Goal: Information Seeking & Learning: Find specific fact

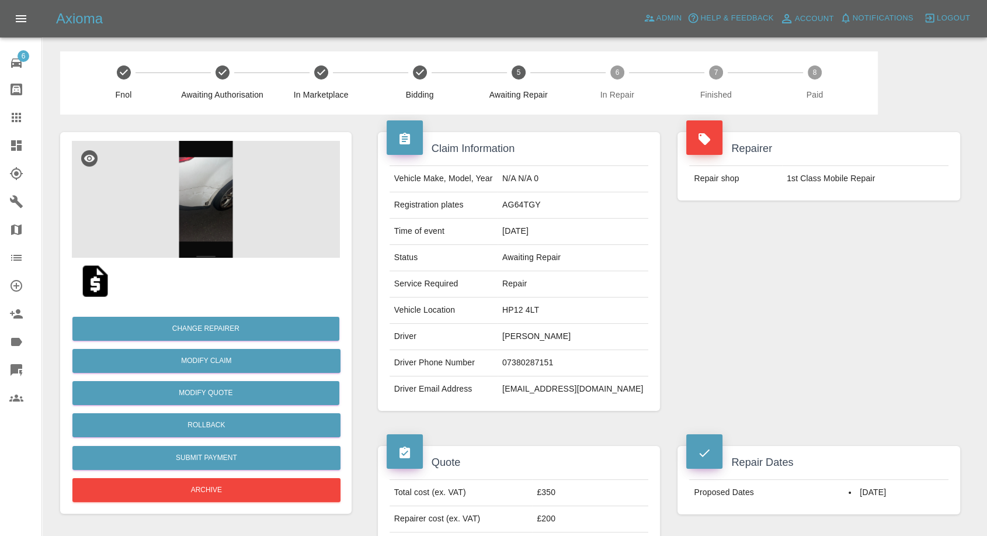
click at [553, 364] on td "07380287151" at bounding box center [573, 363] width 151 height 26
copy td "07380287151"
click at [567, 428] on div "Quote Total cost (ex. VAT) £350 Repairer cost (ex. VAT) £200 Quoted by Eric Ord…" at bounding box center [519, 506] width 300 height 156
click at [547, 334] on td "Rahela Maria Mitu" at bounding box center [573, 337] width 151 height 26
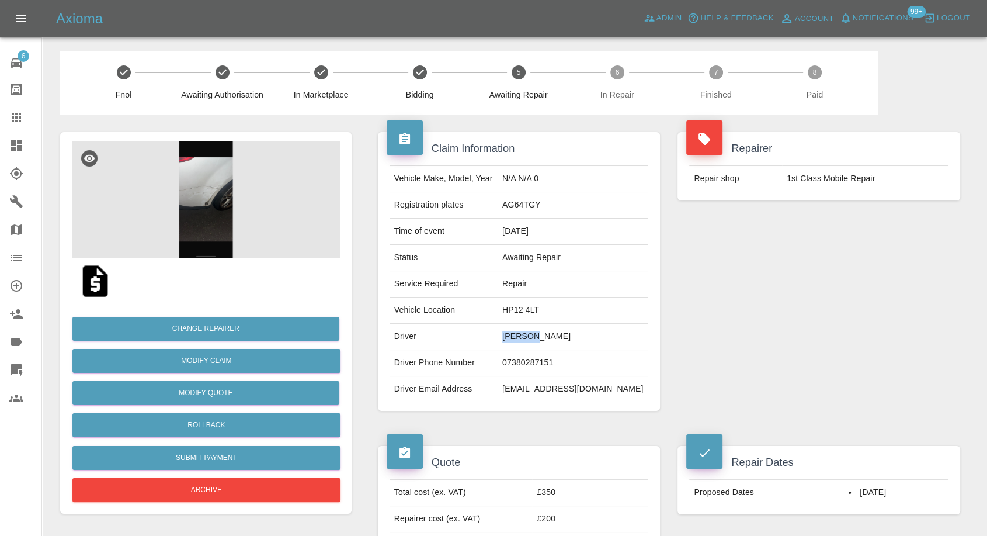
click at [547, 334] on td "Rahela Maria Mitu" at bounding box center [573, 337] width 151 height 26
copy td "Rahela"
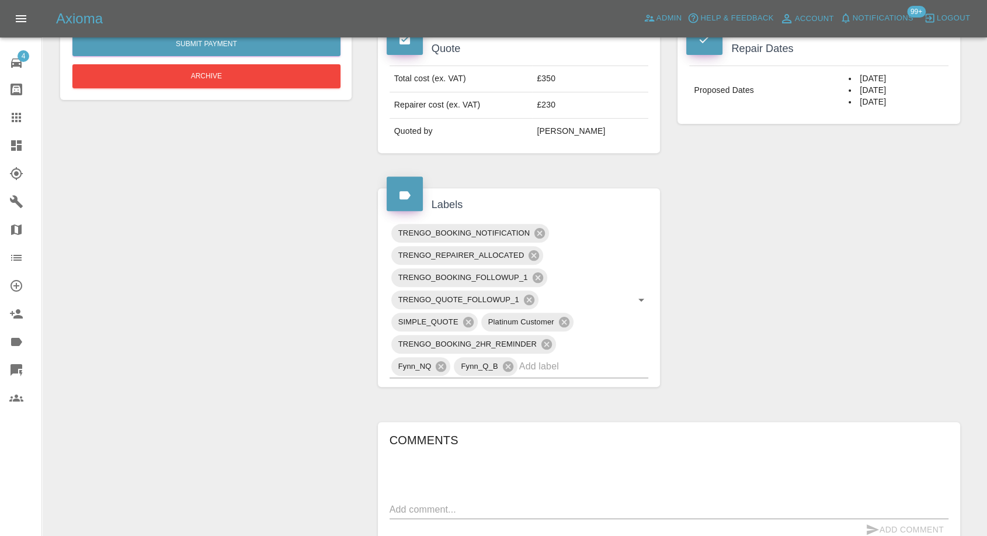
scroll to position [584, 0]
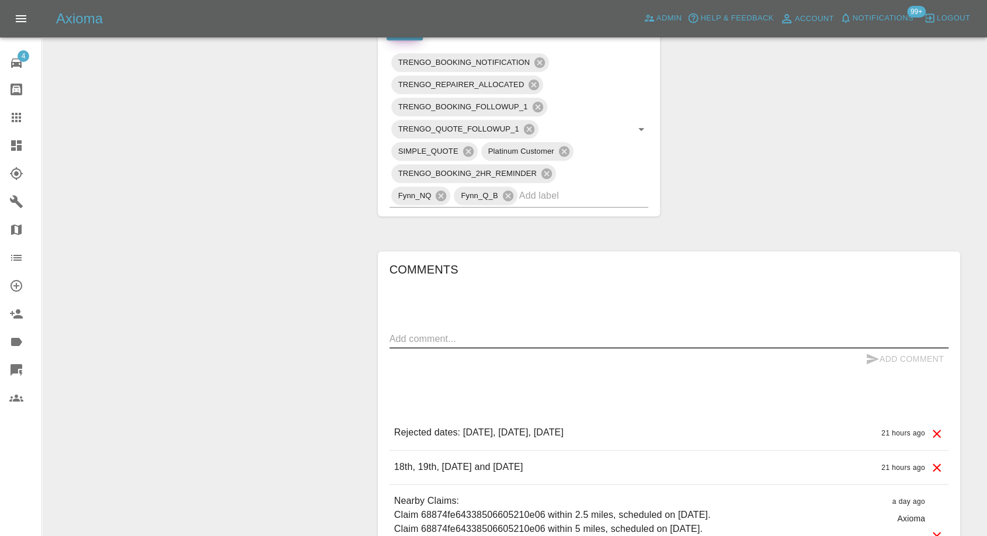
click at [509, 343] on textarea at bounding box center [669, 338] width 559 height 13
paste textarea "Thank you for your help but the earliest date you have is when my car is being …"
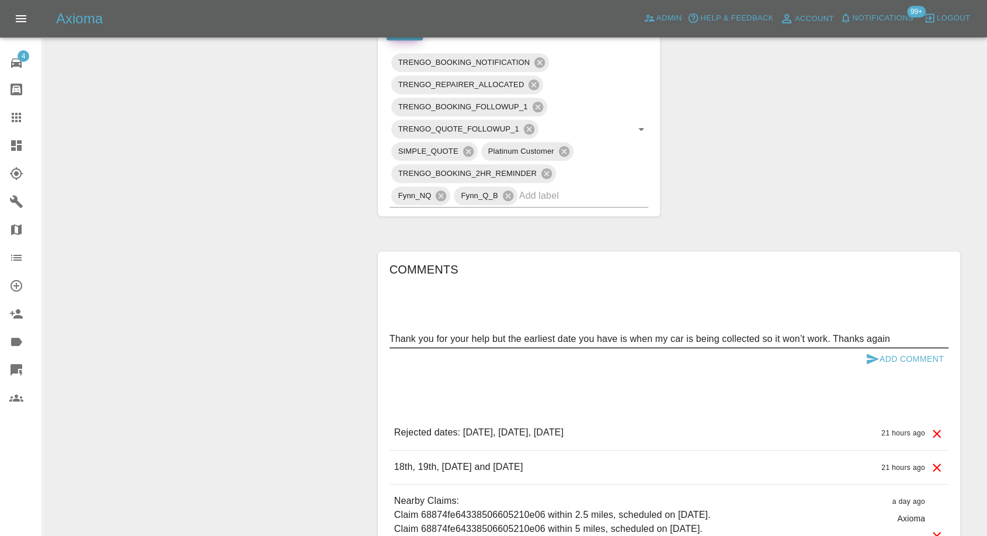
type textarea "Thank you for your help but the earliest date you have is when my car is being …"
click at [867, 359] on icon "submit" at bounding box center [873, 358] width 12 height 11
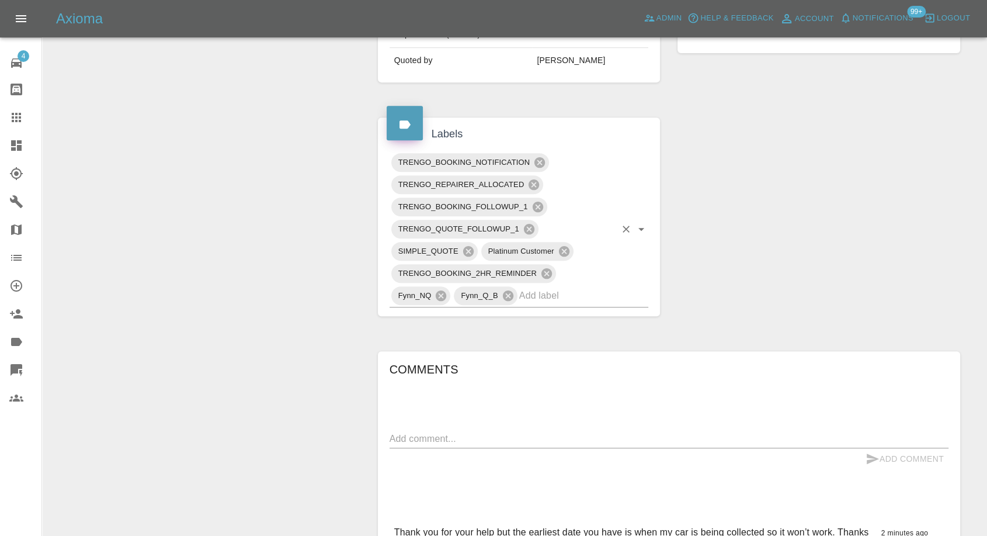
scroll to position [454, 0]
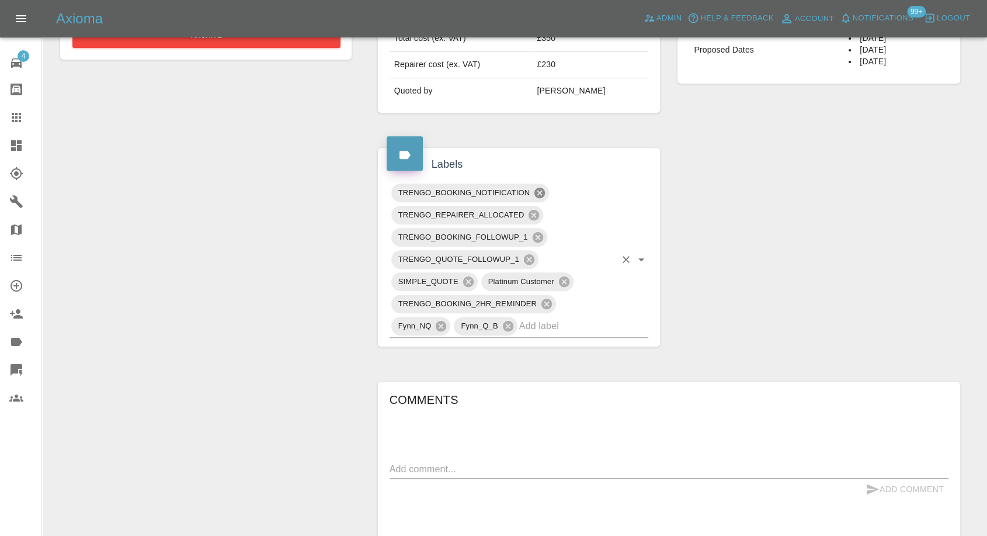
click at [537, 192] on icon at bounding box center [539, 192] width 11 height 11
click at [537, 233] on div "TRENGO_BOOKING_FOLLOWUP_1" at bounding box center [469, 237] width 156 height 19
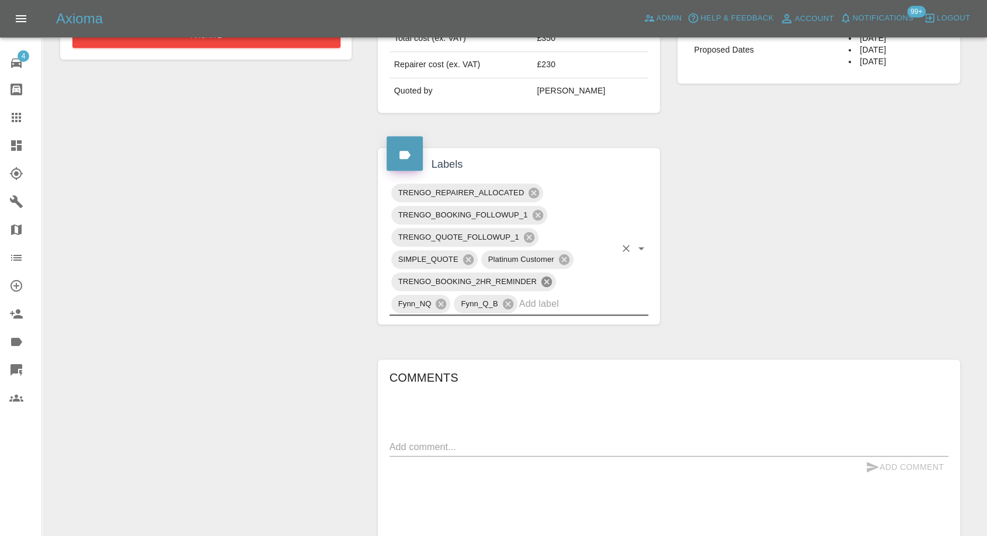
click at [545, 279] on icon at bounding box center [546, 281] width 13 height 13
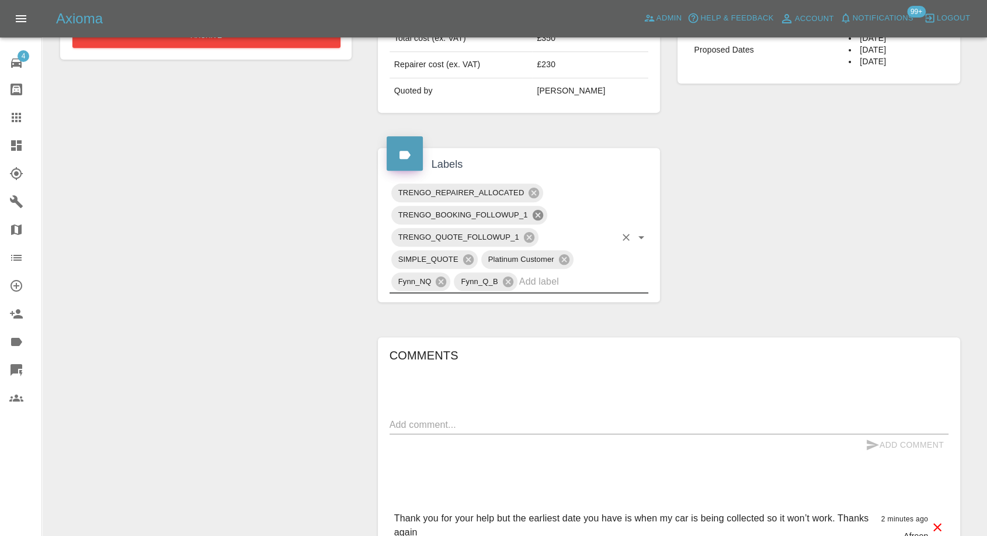
click at [537, 211] on icon at bounding box center [537, 215] width 11 height 11
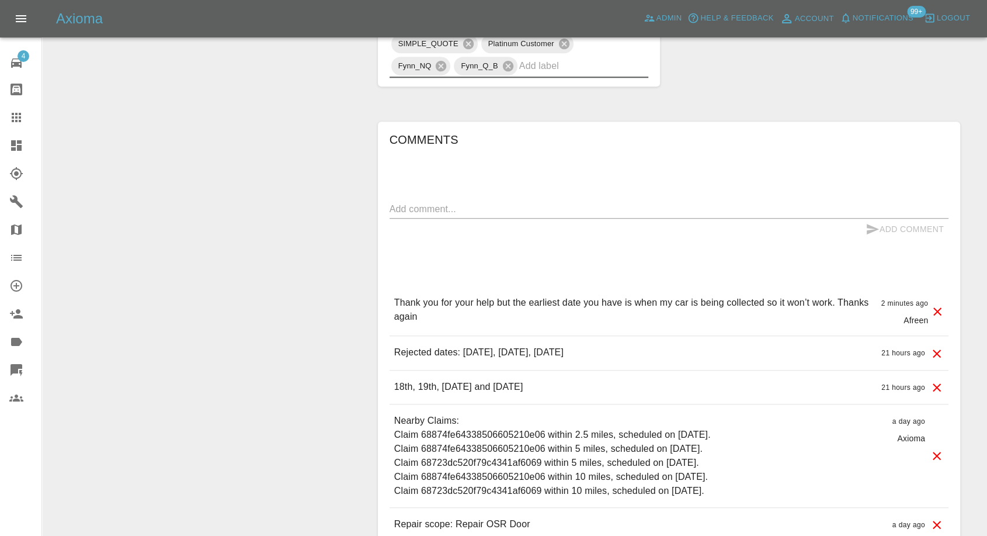
scroll to position [649, 0]
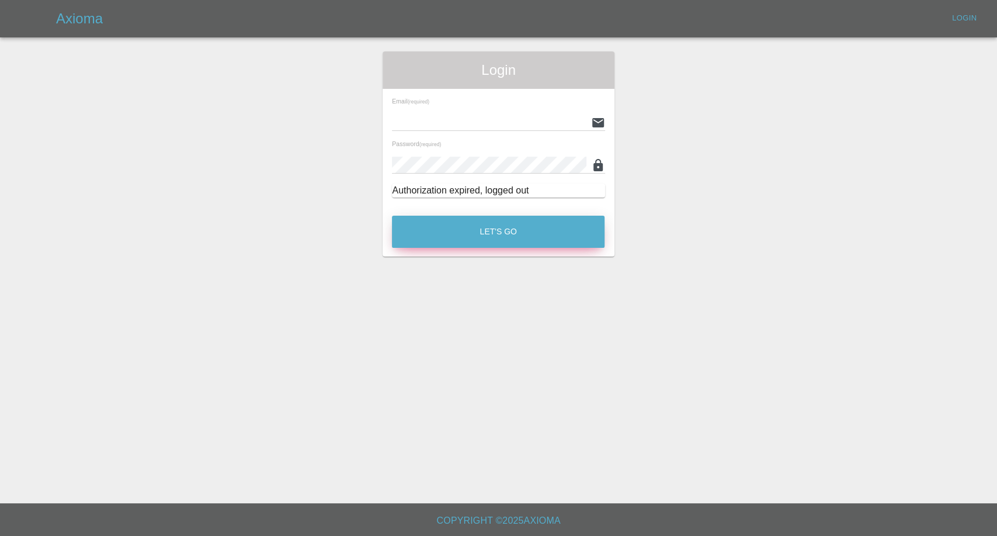
type input "afreen@axioma.co.uk"
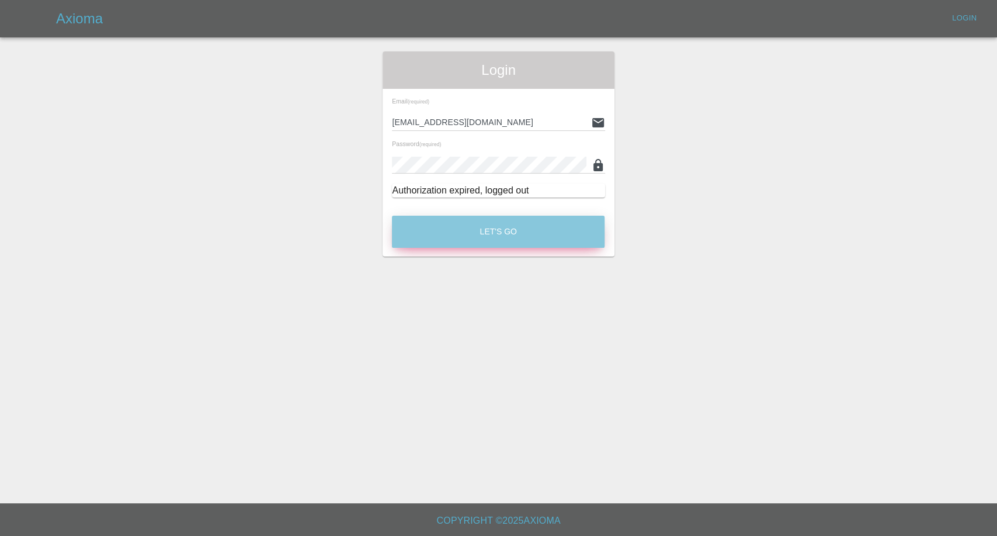
click at [504, 245] on button "Let's Go" at bounding box center [498, 232] width 213 height 32
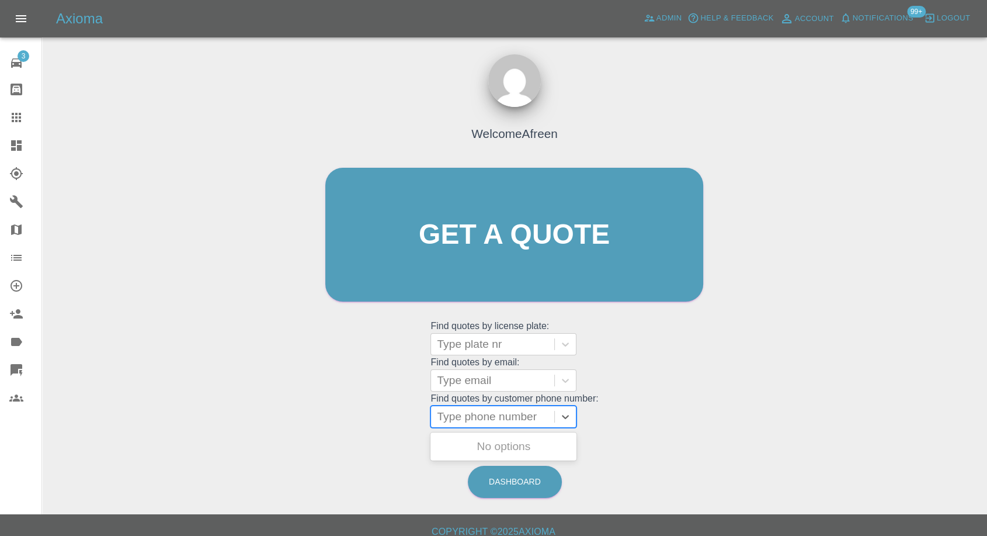
click at [484, 406] on div "Type phone number" at bounding box center [492, 416] width 123 height 21
paste input "+447946792253"
drag, startPoint x: 460, startPoint y: 416, endPoint x: 332, endPoint y: 414, distance: 127.9
click at [332, 414] on div "Welcome Afreen Get a quote Get a quote Find quotes by license plate: Type plate…" at bounding box center [514, 257] width 402 height 353
type input "07946792253"
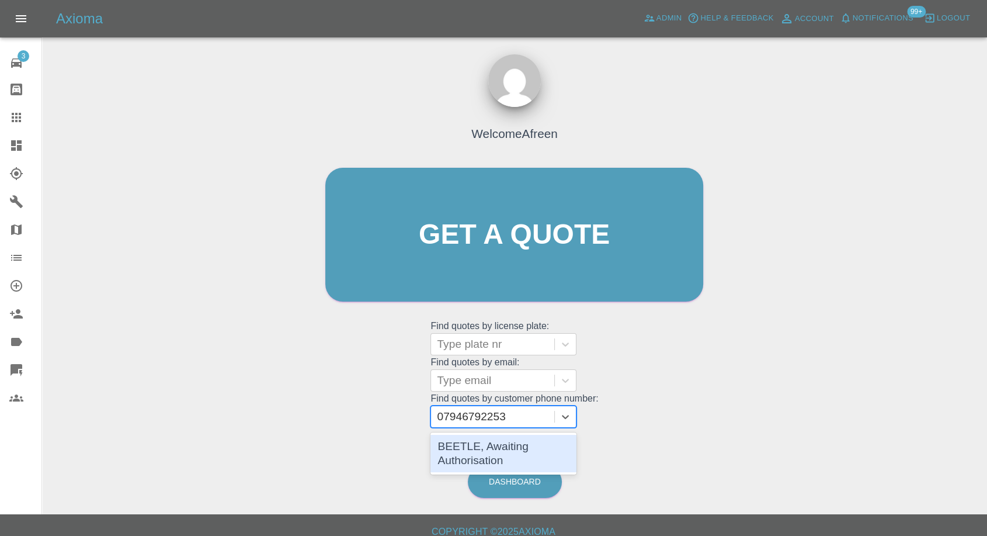
click at [481, 445] on div "BEETLE, Awaiting Authorisation" at bounding box center [503, 453] width 146 height 37
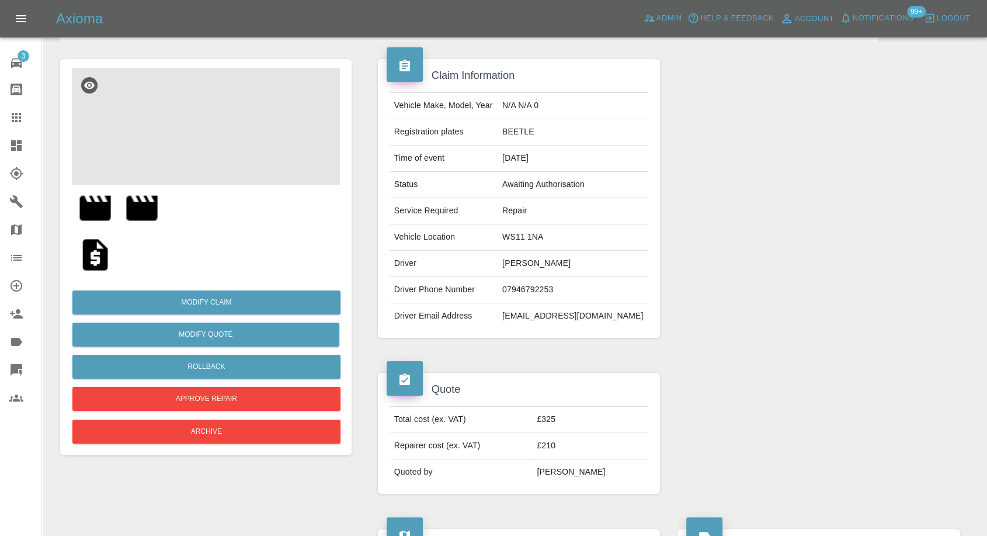
scroll to position [65, 0]
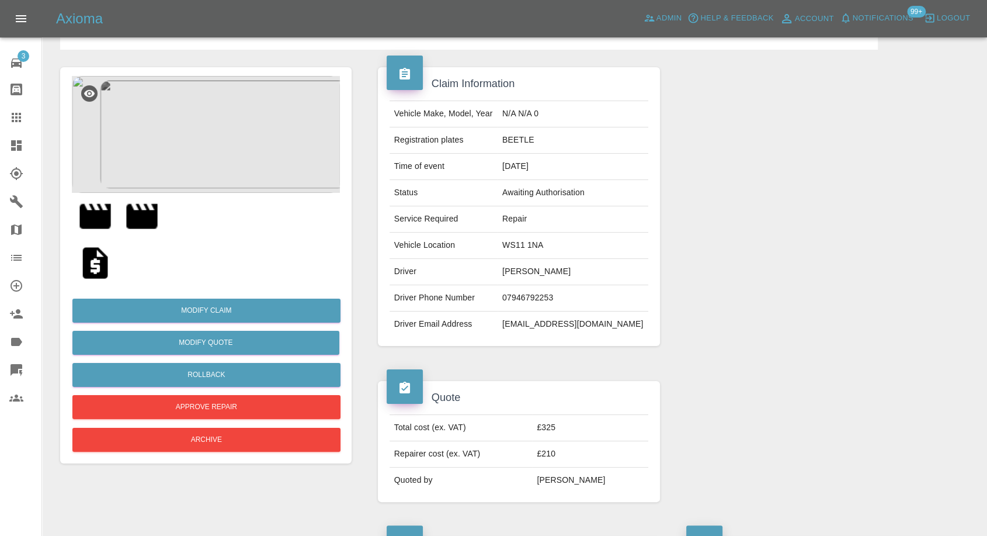
click at [213, 145] on img at bounding box center [206, 134] width 268 height 117
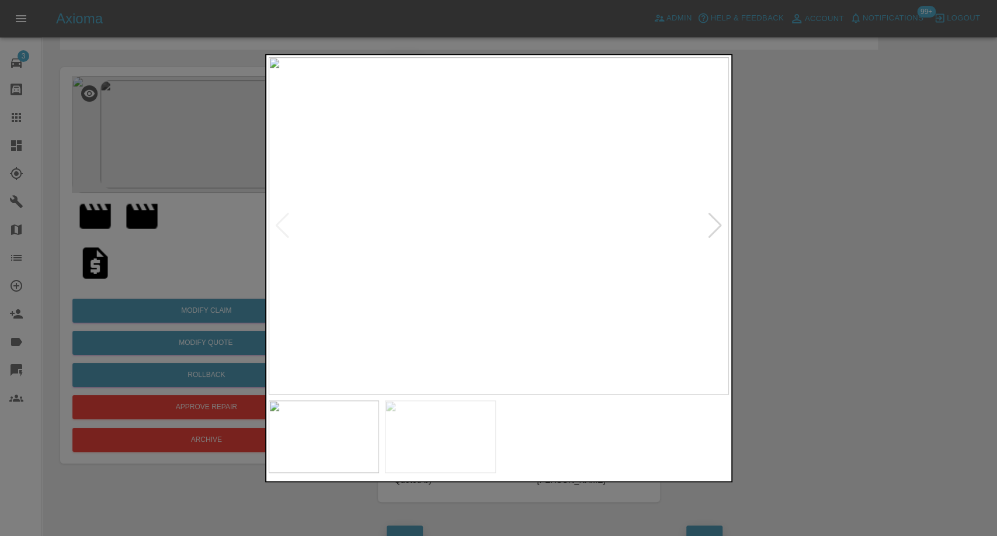
click at [849, 283] on div at bounding box center [498, 268] width 997 height 536
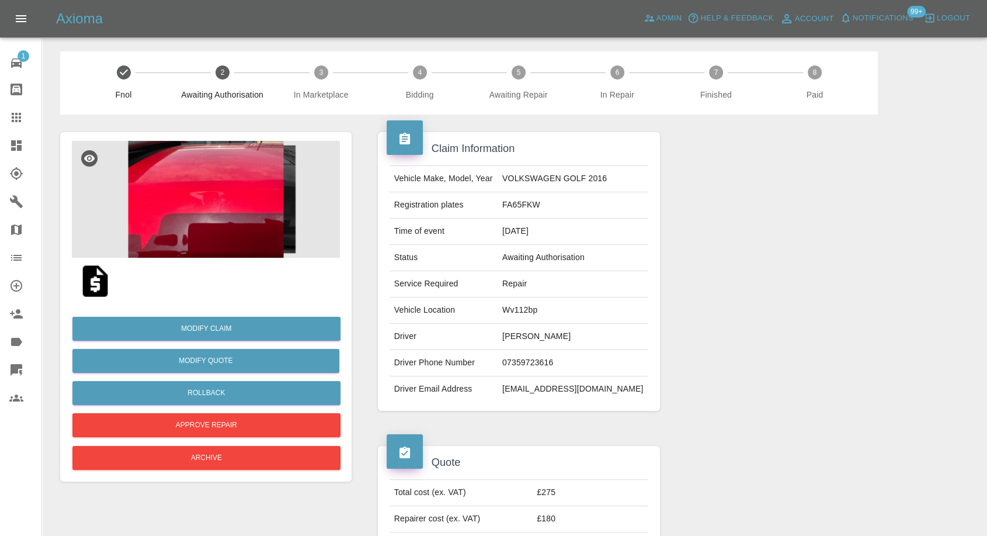
click at [91, 284] on img at bounding box center [95, 280] width 37 height 37
click at [210, 215] on img at bounding box center [206, 199] width 268 height 117
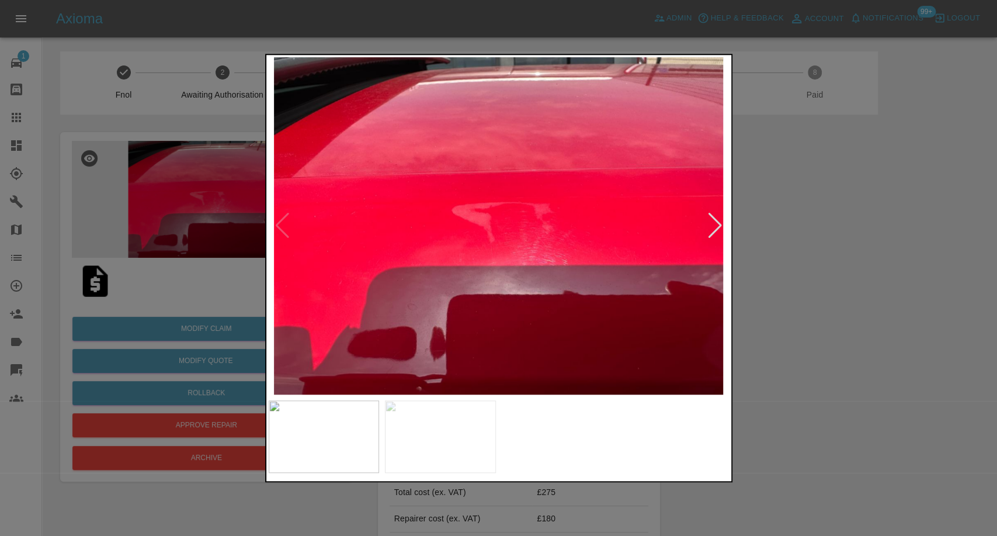
click at [446, 439] on img at bounding box center [440, 436] width 111 height 72
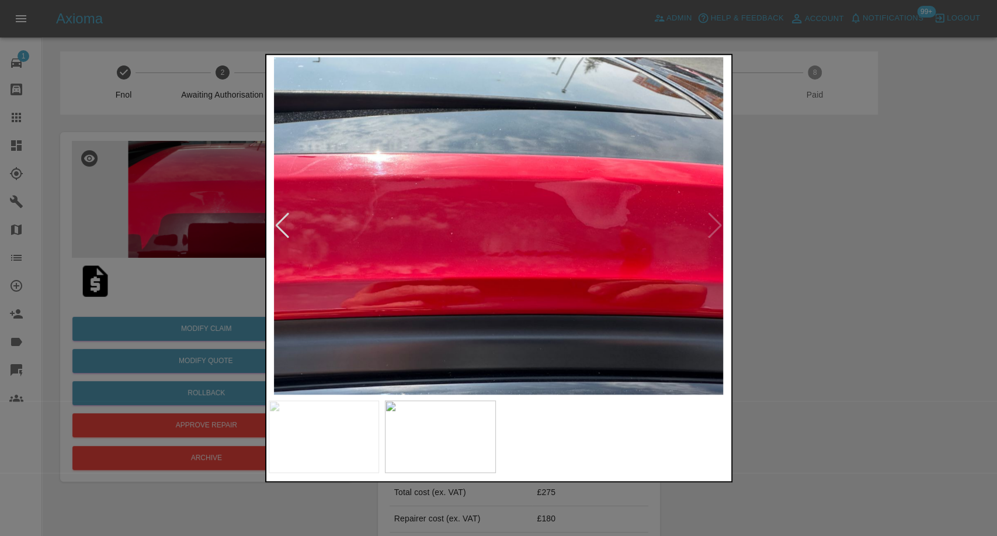
click at [851, 407] on div at bounding box center [498, 268] width 997 height 536
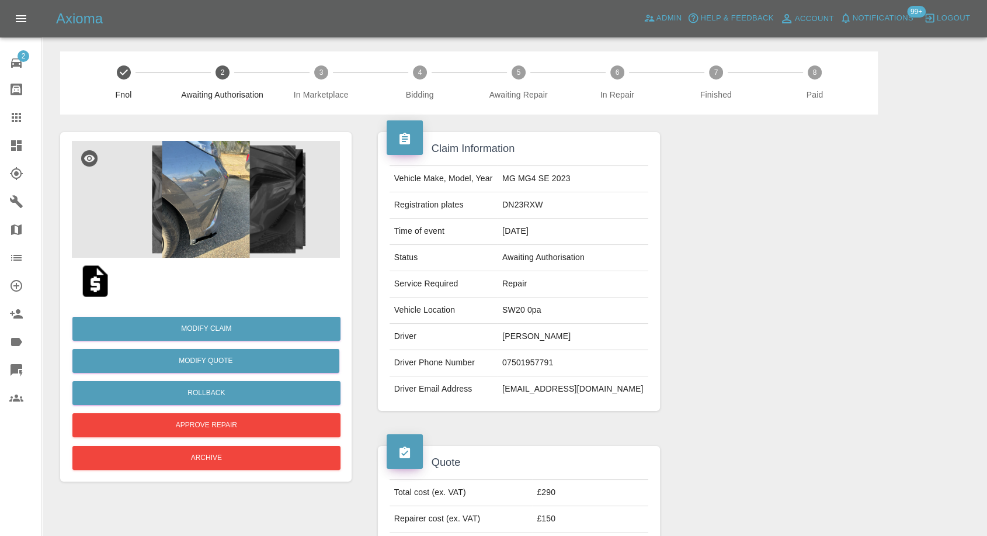
click at [98, 289] on img at bounding box center [95, 280] width 37 height 37
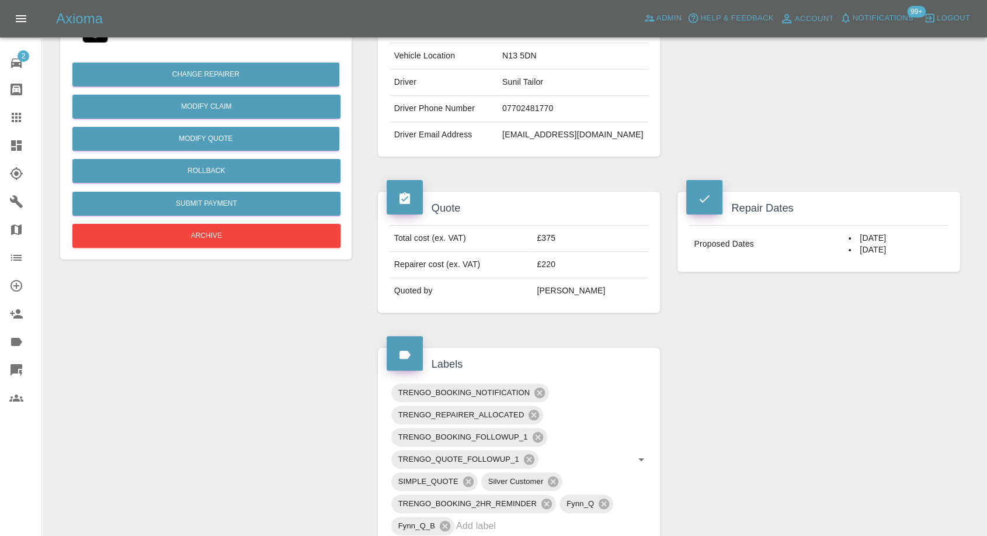
scroll to position [324, 0]
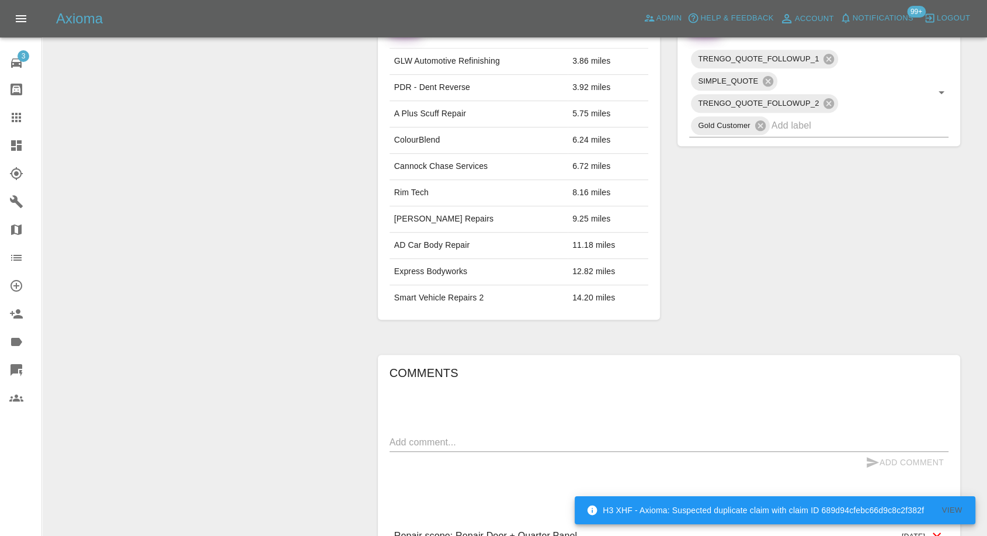
scroll to position [741, 0]
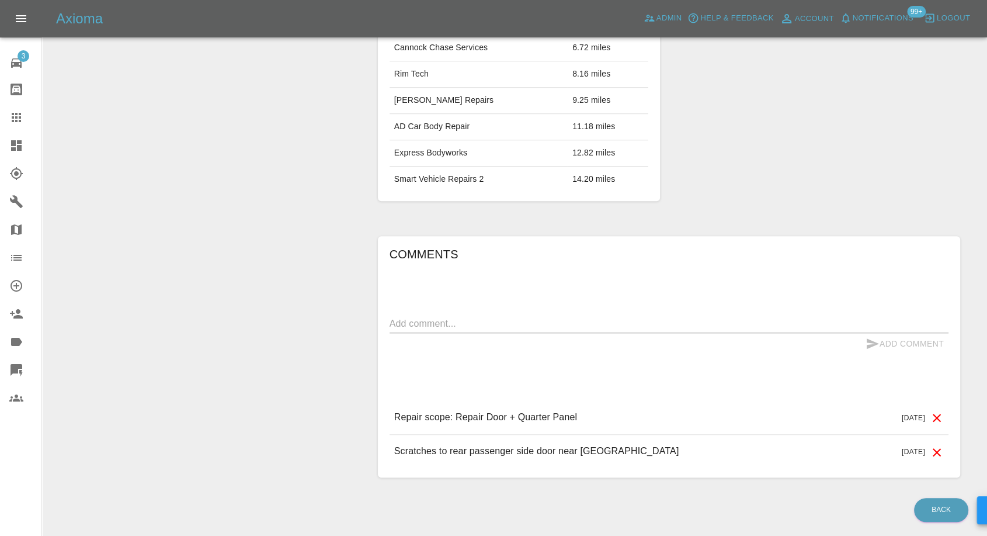
click at [481, 317] on textarea at bounding box center [669, 323] width 559 height 13
paste textarea "Thanks for contacting me but I have managed to find someone who can do it for c…"
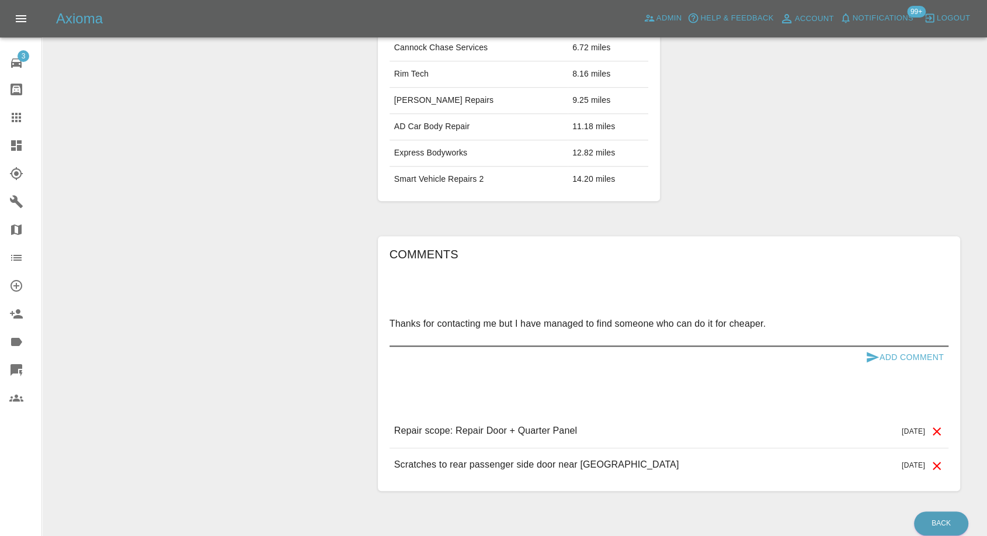
paste textarea "It was a mobile repair service"
type textarea "Thanks for contacting me but I have managed to find someone who can do it for c…"
click at [873, 346] on button "Add Comment" at bounding box center [905, 357] width 88 height 22
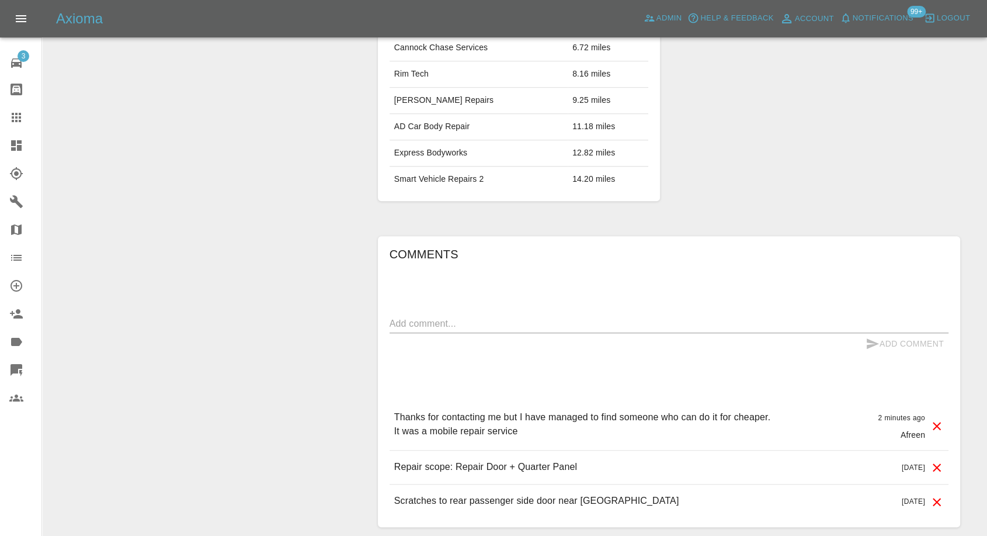
drag, startPoint x: 1, startPoint y: 122, endPoint x: 22, endPoint y: 120, distance: 21.7
click at [1, 122] on link "Claims" at bounding box center [20, 117] width 41 height 28
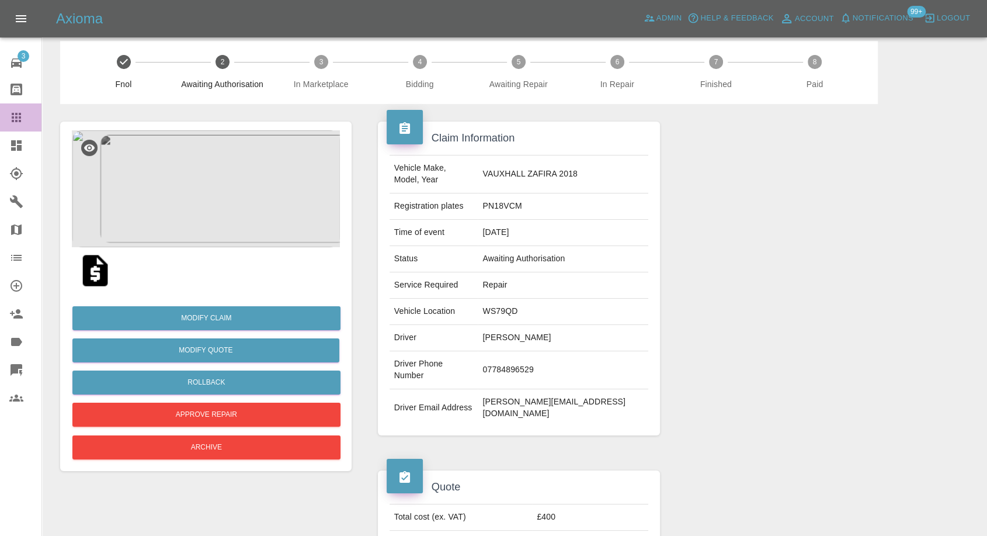
click at [22, 120] on icon at bounding box center [16, 117] width 14 height 14
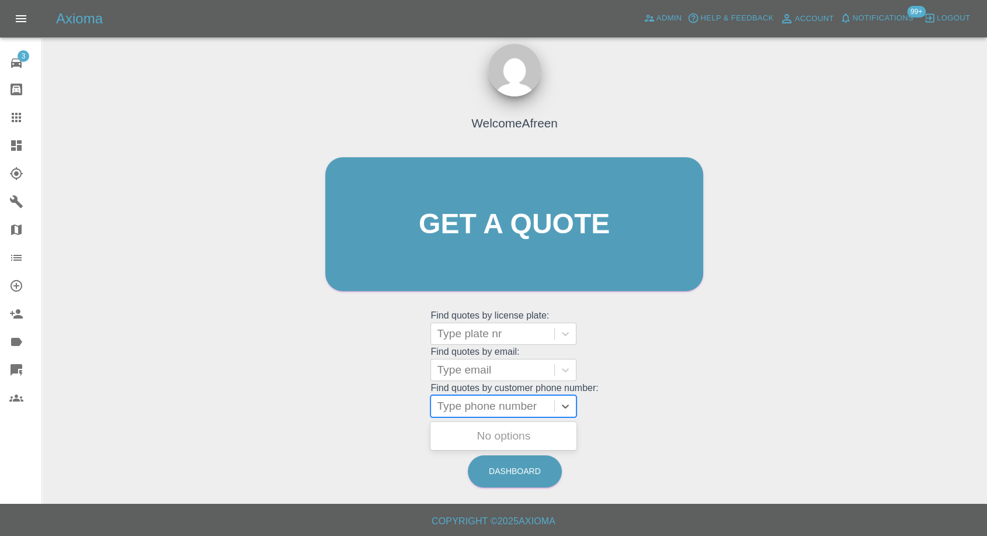
click at [452, 409] on div at bounding box center [493, 406] width 112 height 16
paste input "+447544855013"
drag, startPoint x: 460, startPoint y: 404, endPoint x: 261, endPoint y: 407, distance: 199.2
click at [254, 405] on div "Welcome Afreen Get a quote Get a quote Find quotes by license plate: Type plate…" at bounding box center [514, 279] width 926 height 419
type input "07544855013"
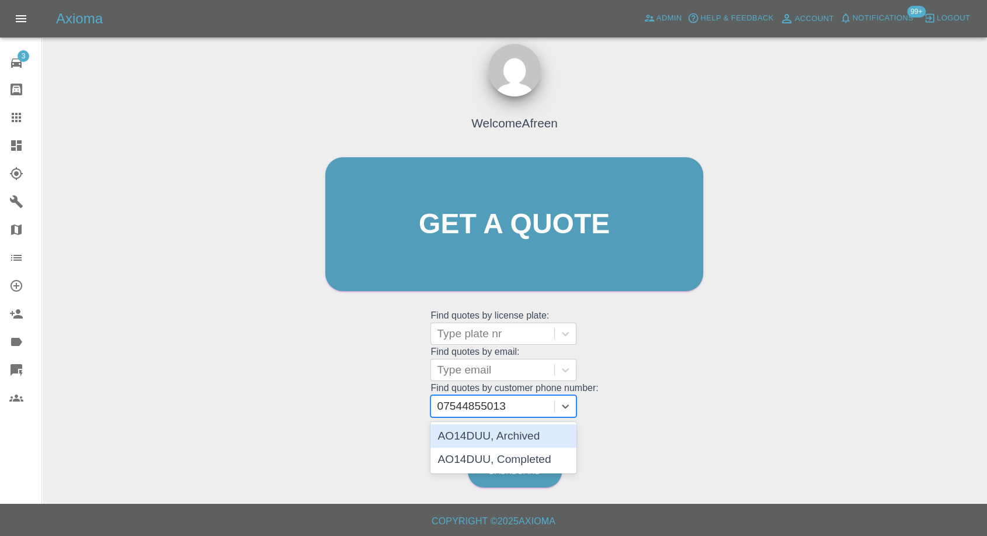
click at [477, 439] on div "AO14DUU, Archived" at bounding box center [503, 435] width 146 height 23
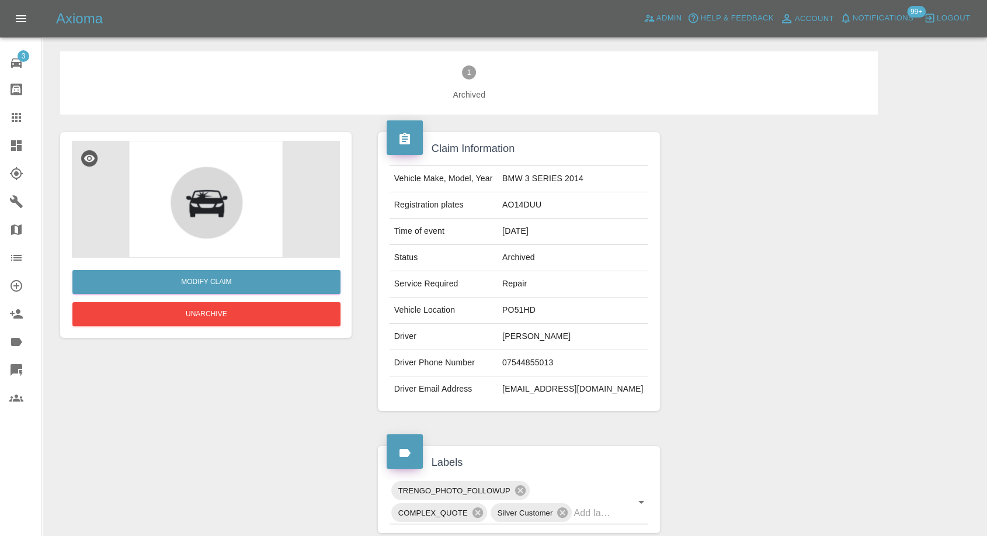
click at [22, 117] on icon at bounding box center [16, 117] width 14 height 14
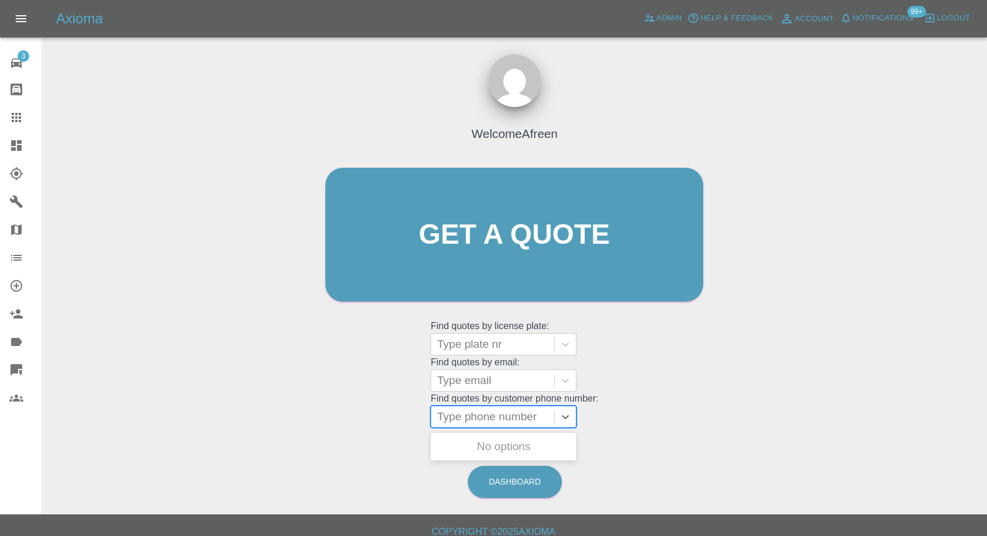
click at [477, 416] on div at bounding box center [493, 416] width 112 height 16
paste input "+447544855013"
drag, startPoint x: 459, startPoint y: 416, endPoint x: 328, endPoint y: 416, distance: 130.8
click at [320, 416] on div "Welcome Afreen Get a quote Get a quote Find quotes by license plate: Type plate…" at bounding box center [514, 257] width 402 height 353
type input "07544855013"
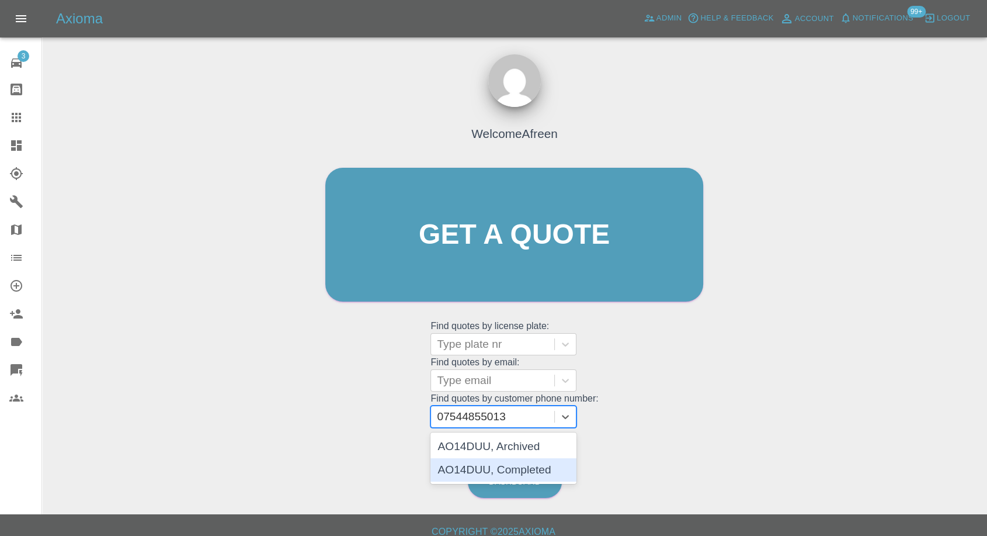
click at [489, 471] on div "AO14DUU, Completed" at bounding box center [503, 469] width 146 height 23
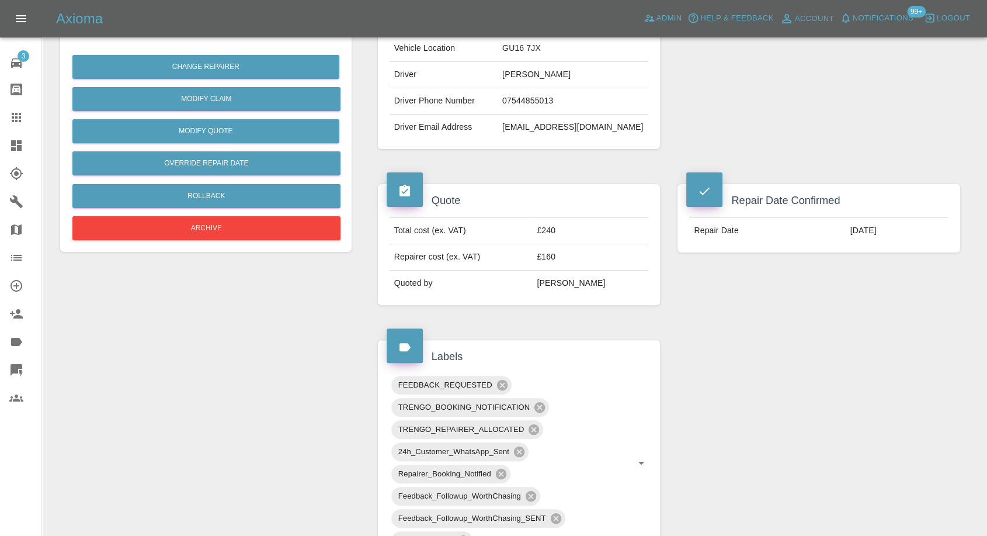
scroll to position [259, 0]
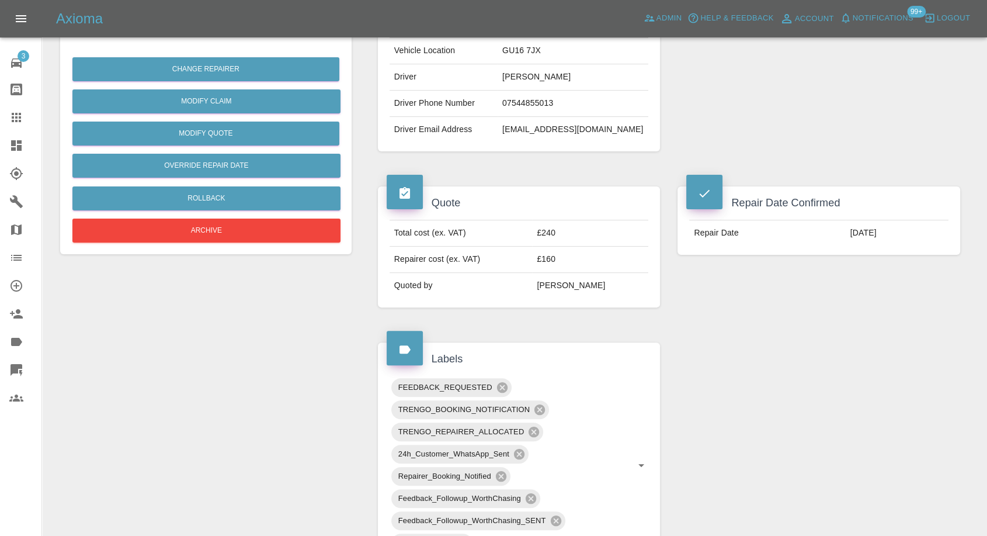
click at [846, 233] on td "09/09/2024" at bounding box center [897, 233] width 103 height 26
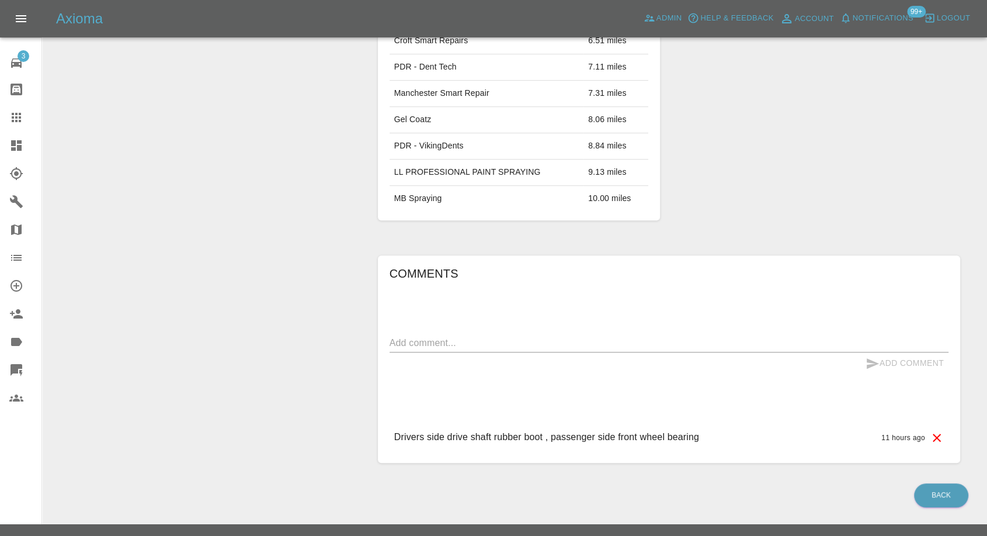
scroll to position [551, 0]
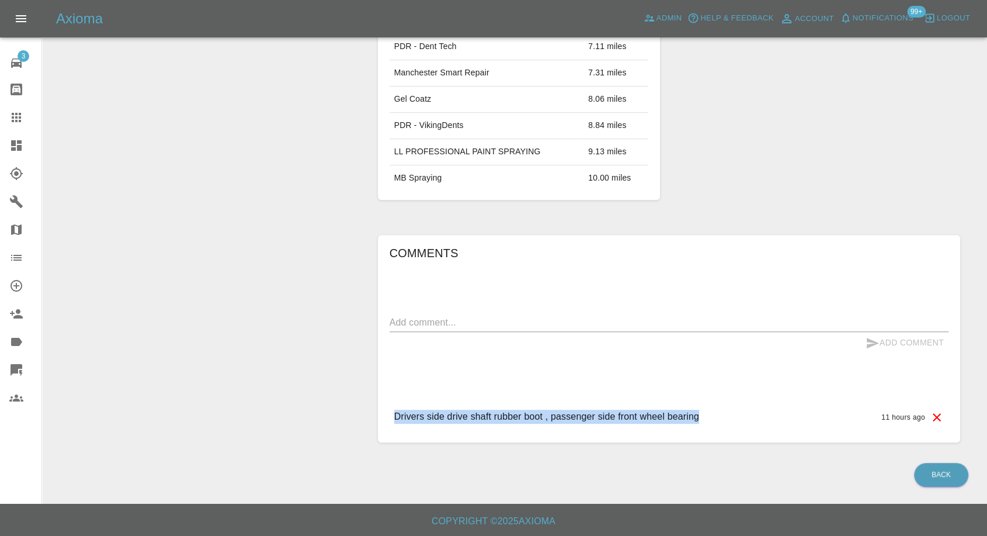
drag, startPoint x: 384, startPoint y: 411, endPoint x: 748, endPoint y: 420, distance: 363.4
click at [748, 420] on div "Comments x Add Comment Drivers side drive shaft rubber boot , passenger side fr…" at bounding box center [669, 338] width 582 height 207
copy p "Drivers side drive shaft rubber boot , passenger side front wheel bearing"
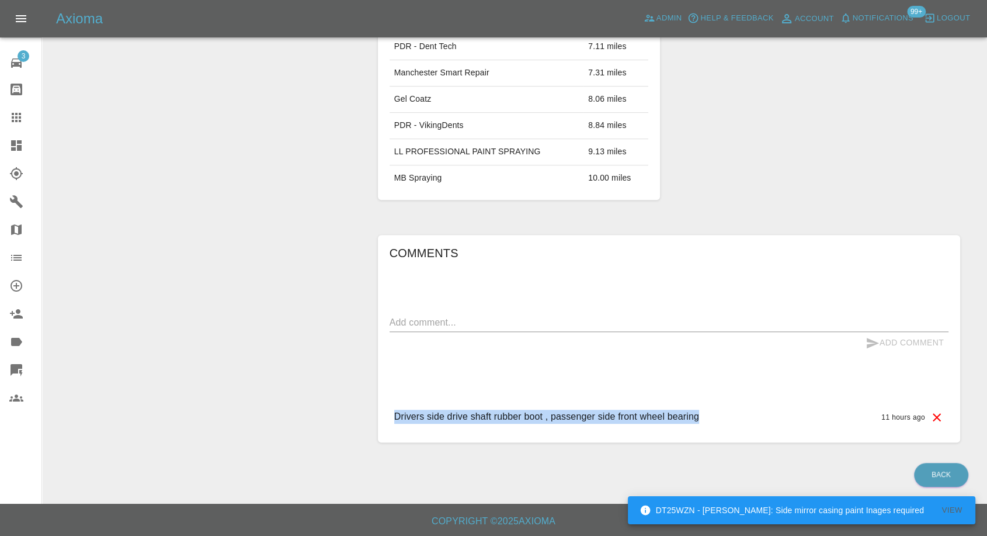
click at [636, 426] on div "Drivers side drive shaft rubber boot , passenger side front wheel bearing 11 ho…" at bounding box center [669, 416] width 559 height 33
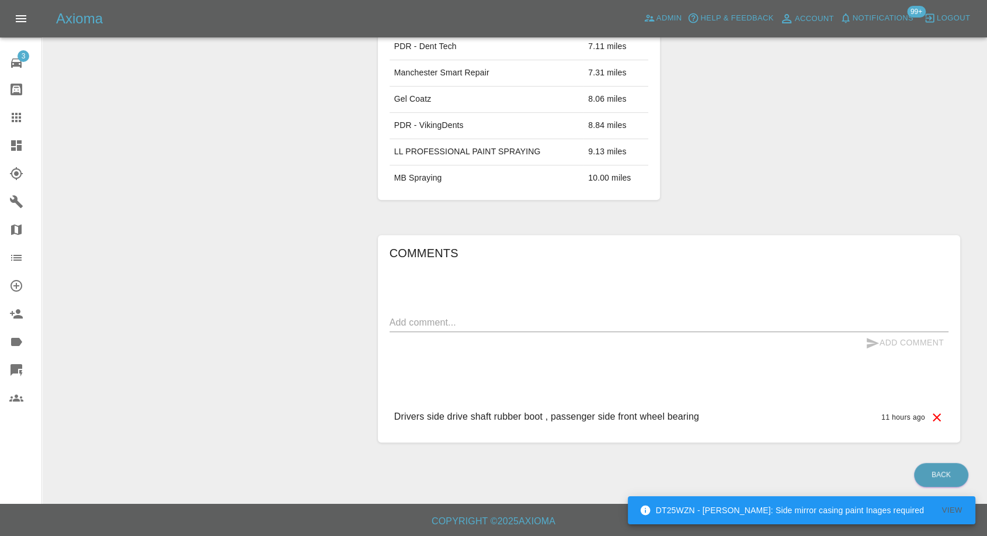
click at [644, 414] on p "Drivers side drive shaft rubber boot , passenger side front wheel bearing" at bounding box center [546, 416] width 305 height 14
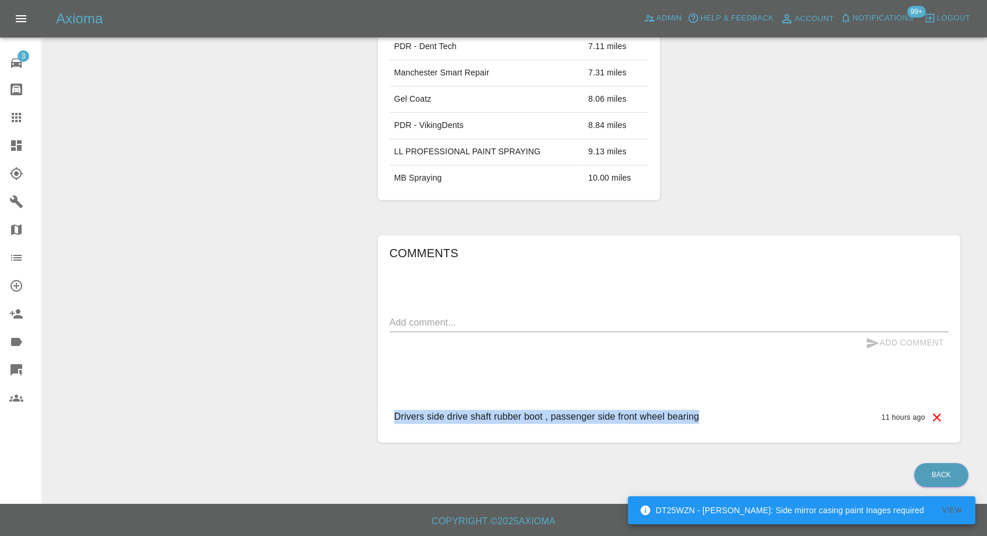
click at [644, 414] on p "Drivers side drive shaft rubber boot , passenger side front wheel bearing" at bounding box center [546, 416] width 305 height 14
click at [627, 418] on p "Drivers side drive shaft rubber boot , passenger side front wheel bearing" at bounding box center [546, 416] width 305 height 14
drag, startPoint x: 616, startPoint y: 413, endPoint x: 709, endPoint y: 403, distance: 93.4
click at [709, 403] on div "Drivers side drive shaft rubber boot , passenger side front wheel bearing 11 ho…" at bounding box center [669, 416] width 559 height 33
copy p "front wheel bearing"
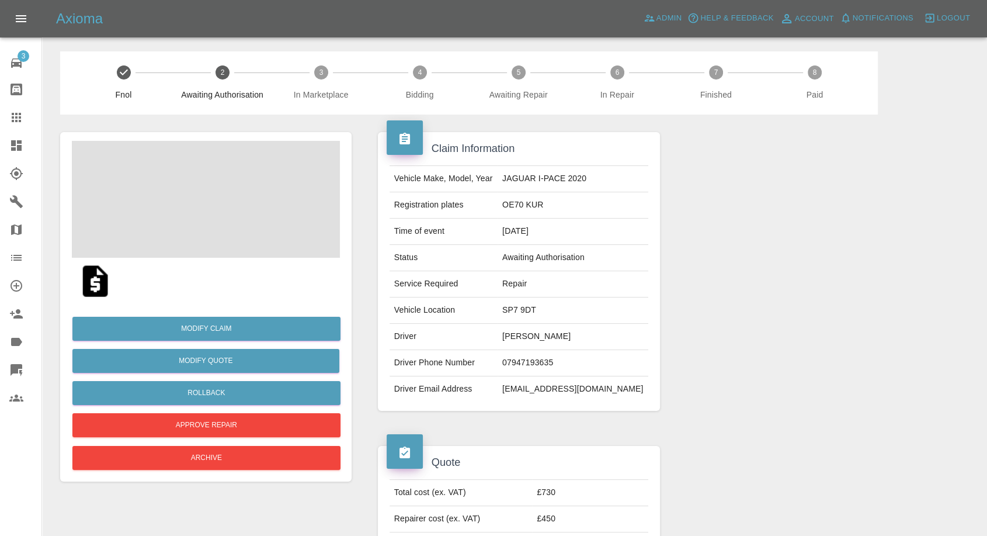
scroll to position [130, 0]
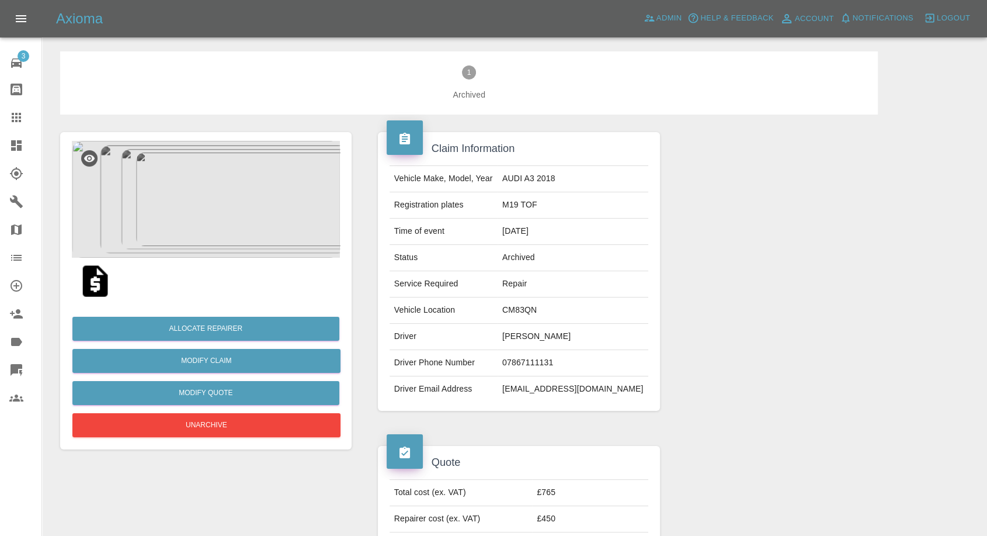
click at [99, 278] on img at bounding box center [95, 280] width 37 height 37
